Goal: Task Accomplishment & Management: Manage account settings

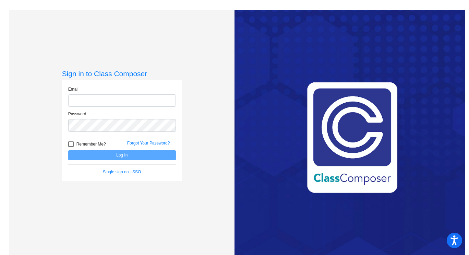
type input "[EMAIL_ADDRESS][DOMAIN_NAME]"
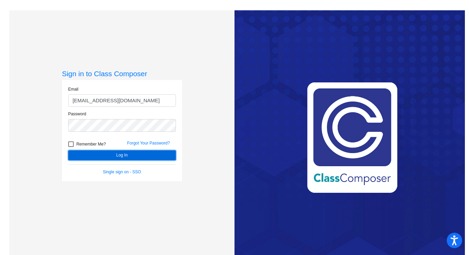
click at [111, 154] on button "Log In" at bounding box center [122, 155] width 108 height 10
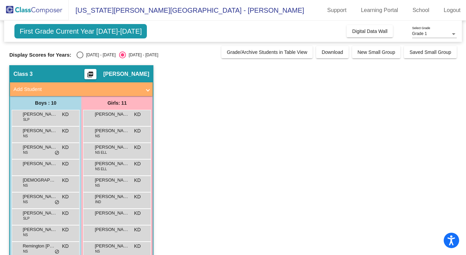
click at [79, 54] on div "Select an option" at bounding box center [79, 54] width 7 height 7
click at [80, 58] on input "[DATE] - [DATE]" at bounding box center [80, 58] width 0 height 0
radio input "true"
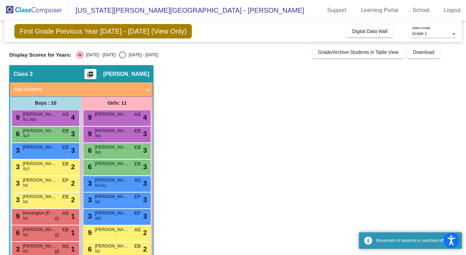
scroll to position [47, 0]
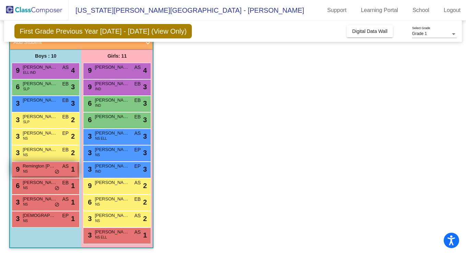
click at [43, 171] on div "9 Remington Leatherman [PERSON_NAME] AS lock do_not_disturb_alt 1" at bounding box center [44, 169] width 65 height 14
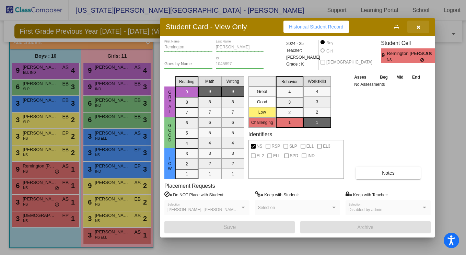
click at [420, 26] on button "button" at bounding box center [418, 27] width 22 height 12
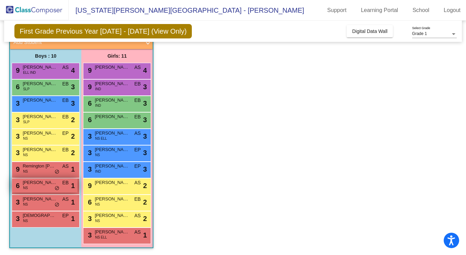
click at [36, 183] on span "[PERSON_NAME]" at bounding box center [40, 182] width 34 height 7
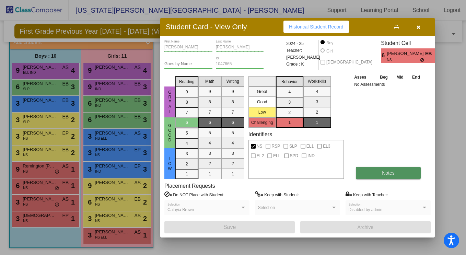
click at [394, 172] on button "Notes" at bounding box center [388, 173] width 65 height 12
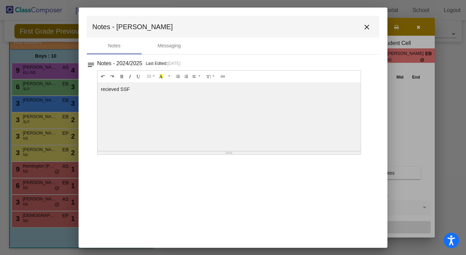
click at [368, 25] on mat-icon "close" at bounding box center [366, 27] width 8 height 8
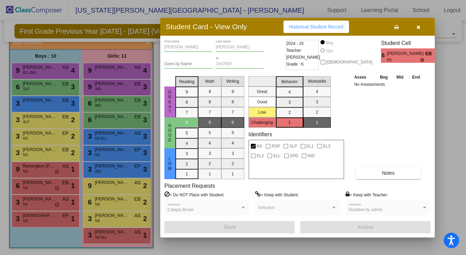
click at [29, 202] on div at bounding box center [233, 127] width 466 height 255
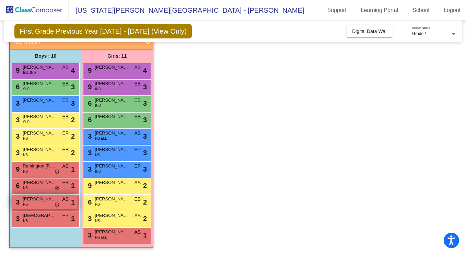
click at [29, 202] on span "[PERSON_NAME]" at bounding box center [40, 198] width 34 height 7
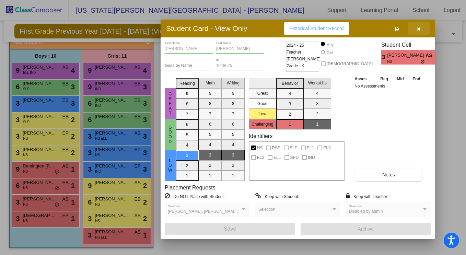
click at [418, 26] on span "button" at bounding box center [419, 28] width 4 height 5
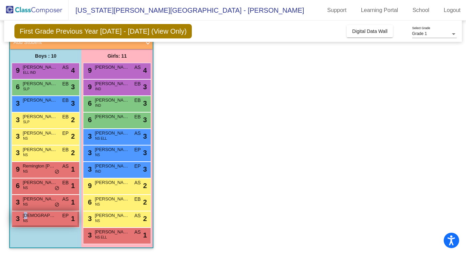
click at [26, 215] on span "[DEMOGRAPHIC_DATA][PERSON_NAME]" at bounding box center [40, 215] width 34 height 7
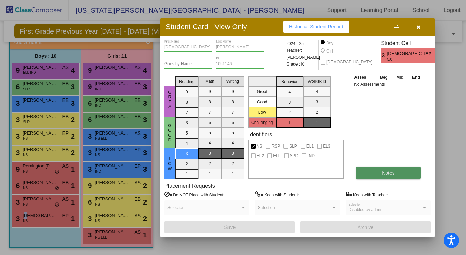
click at [372, 172] on button "Notes" at bounding box center [388, 173] width 65 height 12
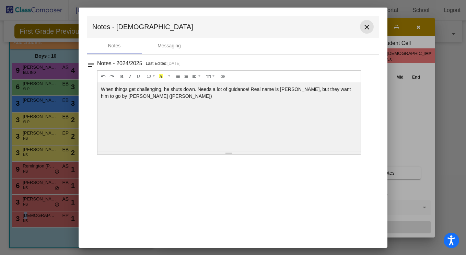
click at [367, 25] on mat-icon "close" at bounding box center [366, 27] width 8 height 8
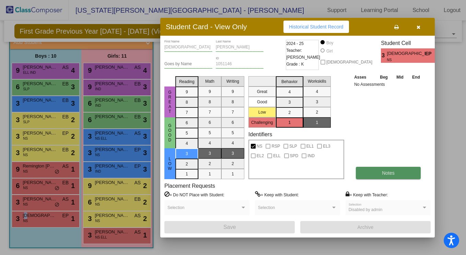
click at [362, 173] on button "Notes" at bounding box center [388, 173] width 65 height 12
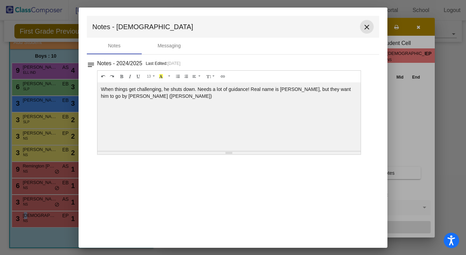
click at [364, 26] on mat-icon "close" at bounding box center [366, 27] width 8 height 8
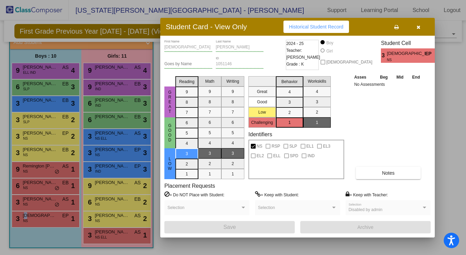
click at [419, 26] on icon "button" at bounding box center [418, 27] width 4 height 5
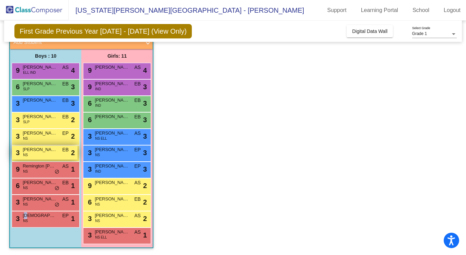
click at [44, 152] on span "[PERSON_NAME] [PERSON_NAME]" at bounding box center [40, 149] width 34 height 7
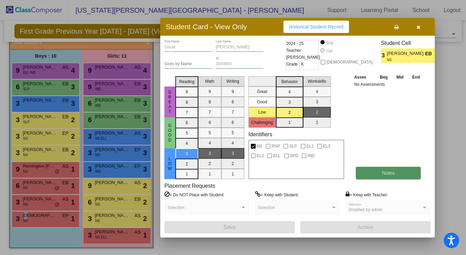
click at [364, 176] on button "Notes" at bounding box center [388, 173] width 65 height 12
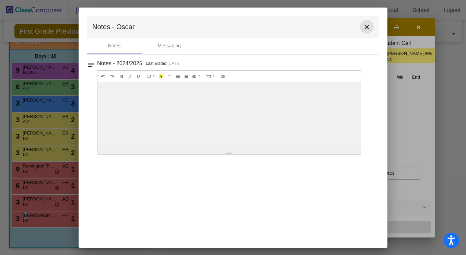
click at [365, 29] on mat-icon "close" at bounding box center [366, 27] width 8 height 8
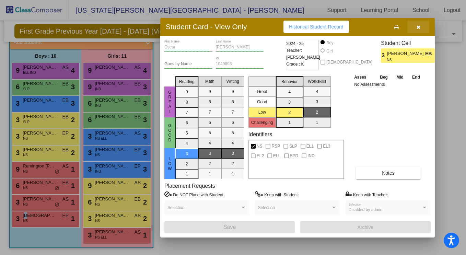
click at [417, 26] on icon "button" at bounding box center [418, 27] width 4 height 5
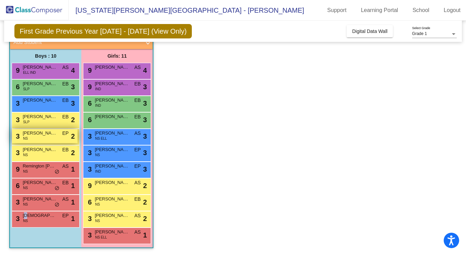
click at [40, 137] on div "3 [PERSON_NAME] EP lock do_not_disturb_alt 2" at bounding box center [44, 136] width 65 height 14
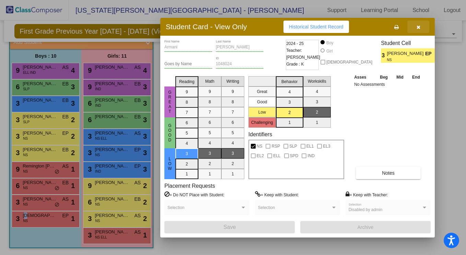
click at [418, 28] on icon "button" at bounding box center [418, 27] width 4 height 5
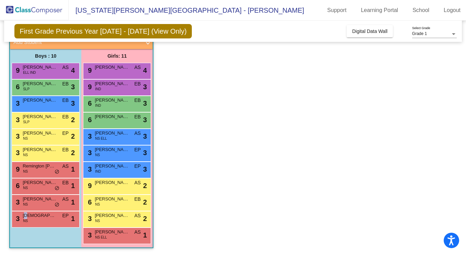
scroll to position [0, 0]
